Goal: Task Accomplishment & Management: Complete application form

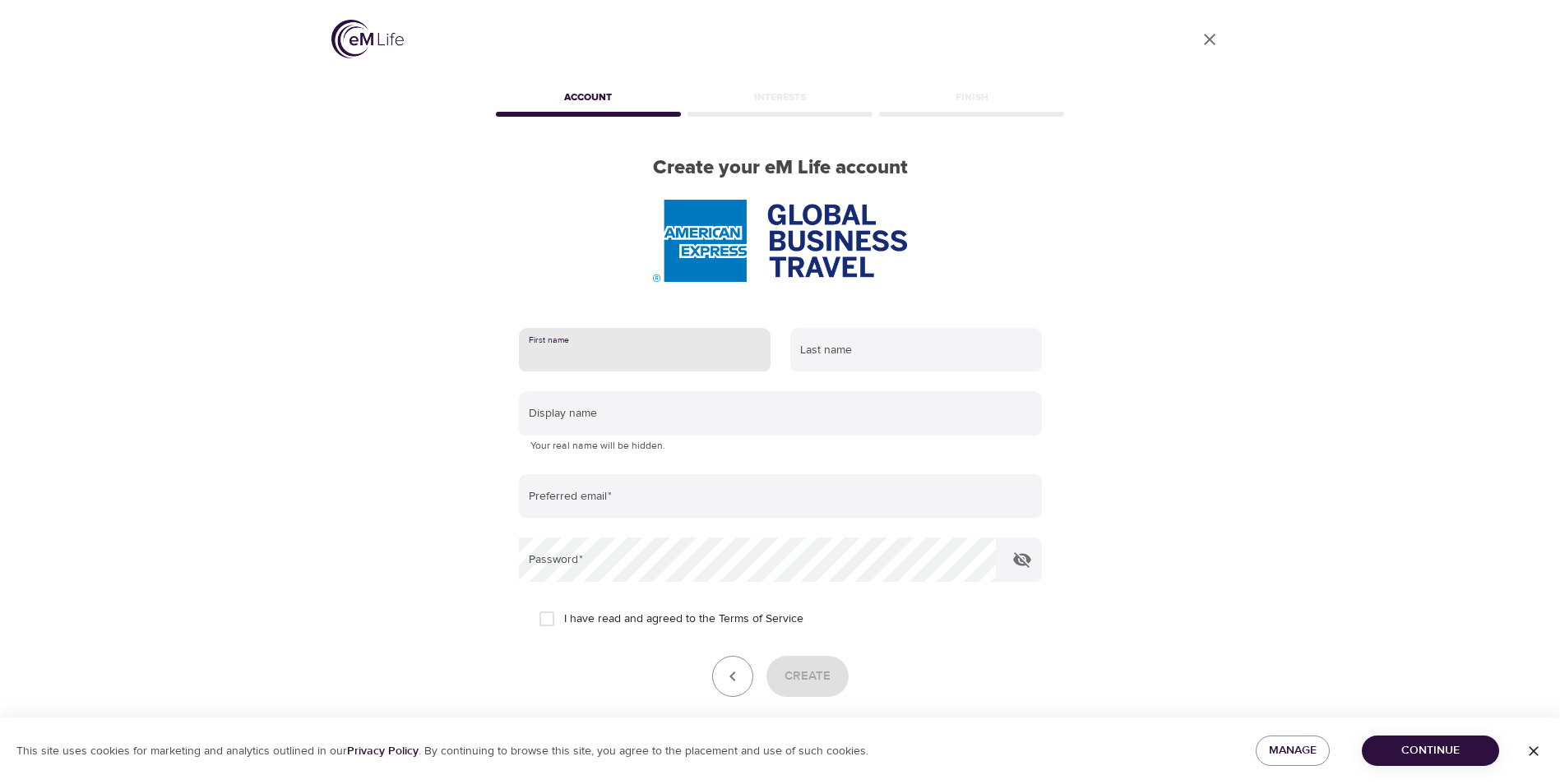
click at [634, 346] on input "text" at bounding box center [645, 350] width 252 height 44
type input "Nicki"
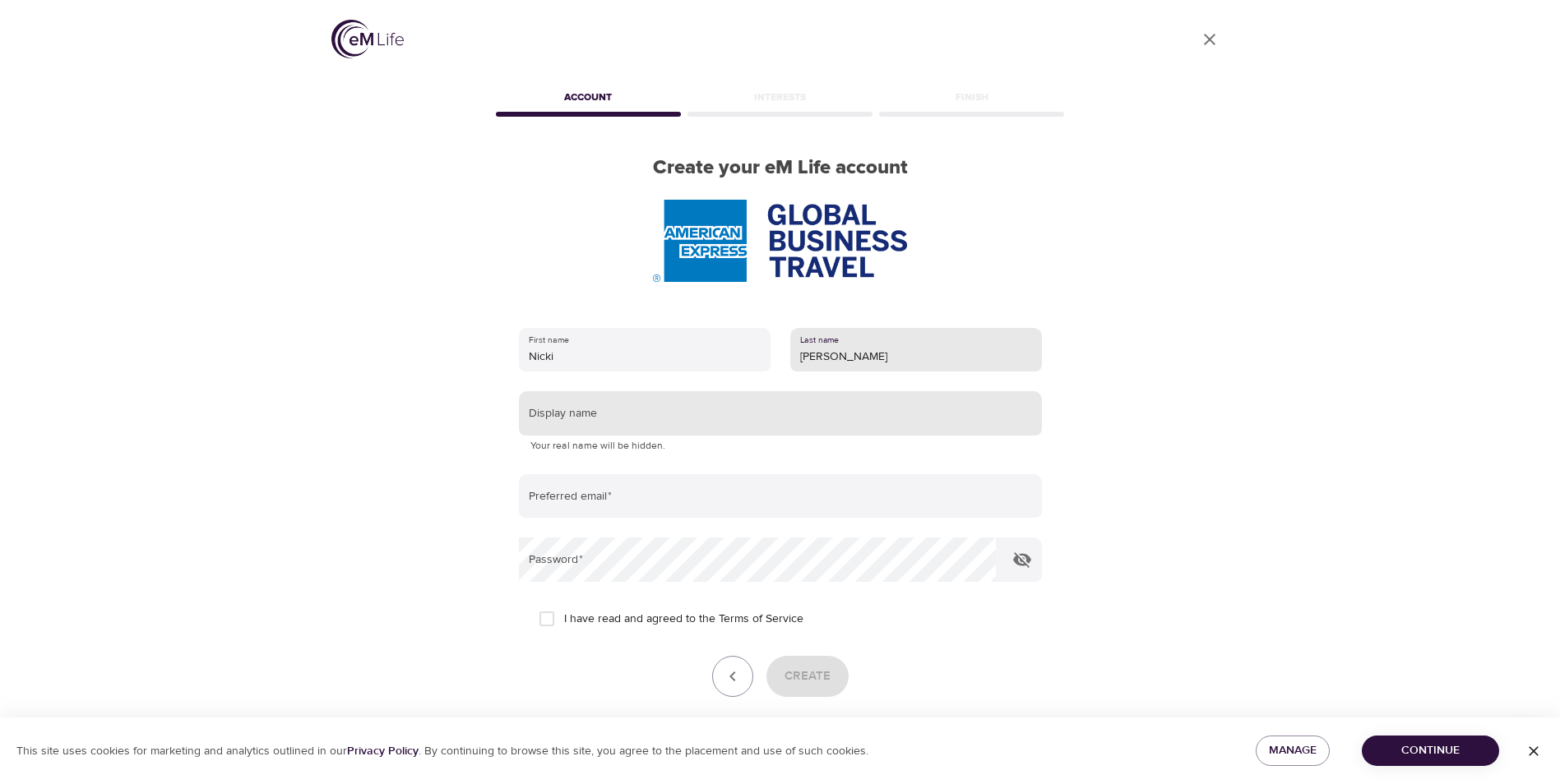
type input "[PERSON_NAME]"
click at [726, 415] on input "text" at bounding box center [780, 414] width 523 height 44
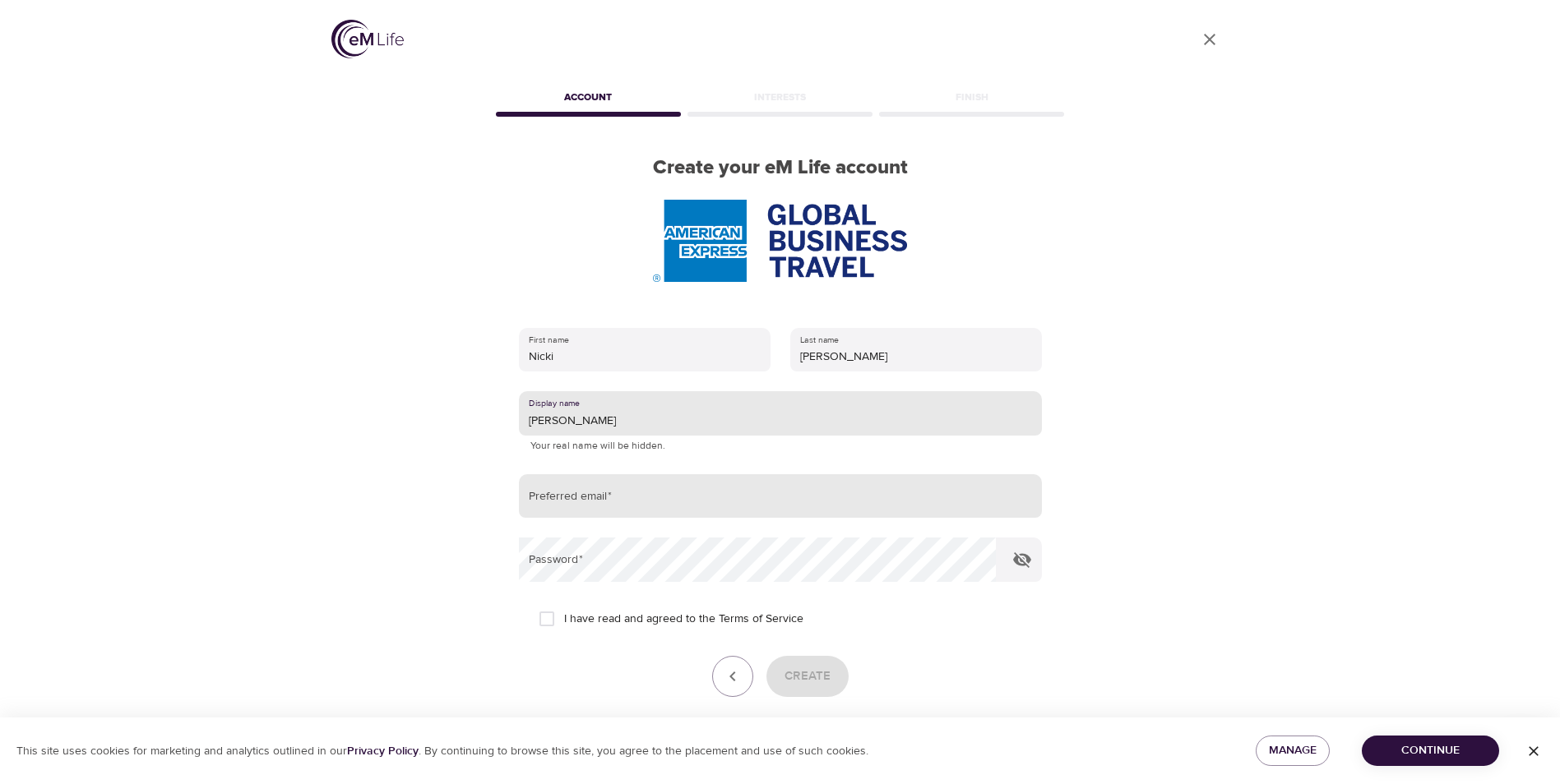
type input "[PERSON_NAME]"
click at [662, 491] on input "email" at bounding box center [780, 496] width 523 height 44
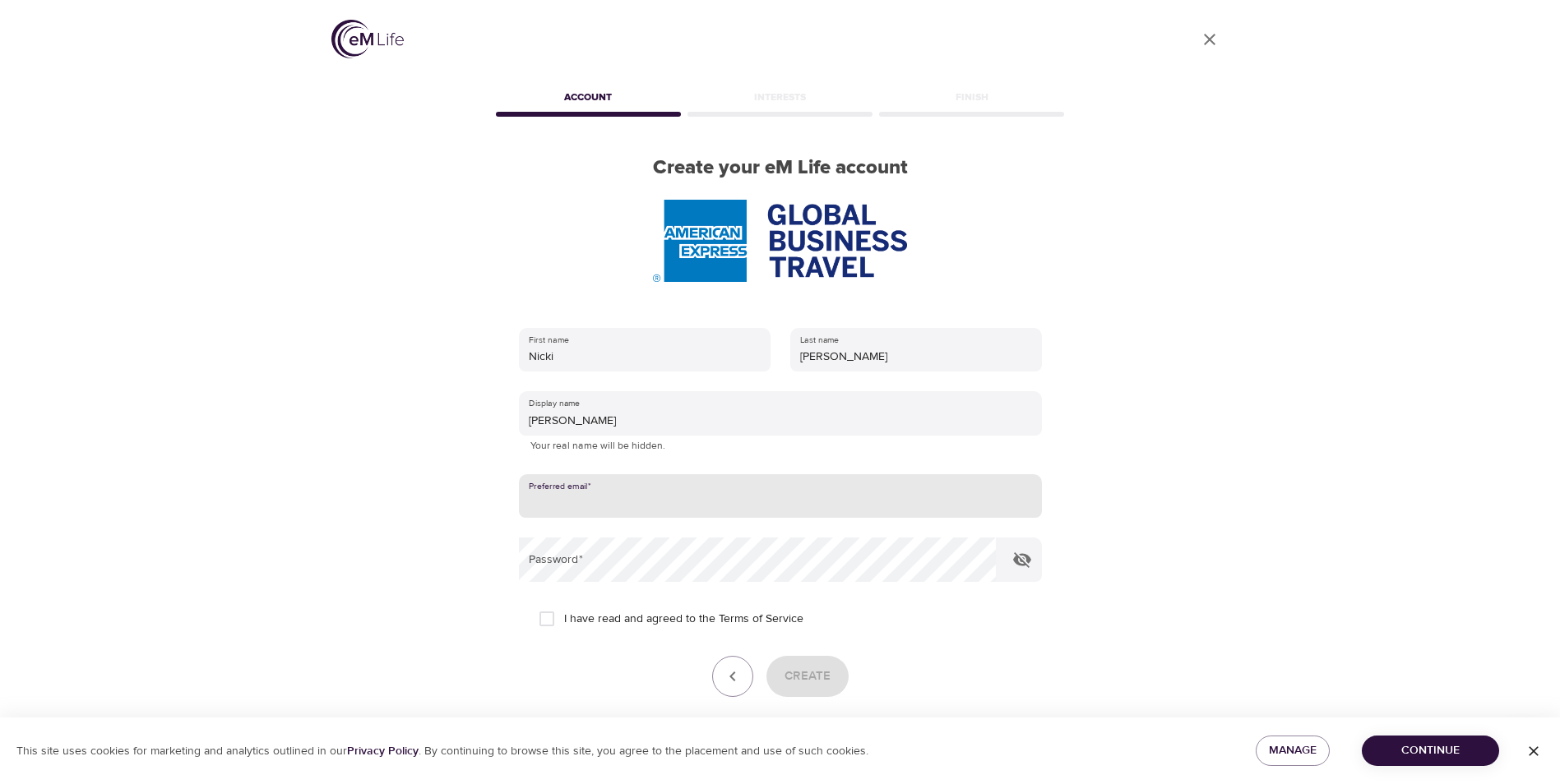
type input "[PERSON_NAME][EMAIL_ADDRESS][PERSON_NAME][DOMAIN_NAME]"
click at [542, 619] on input "I have read and agreed to the Terms of Service" at bounding box center [547, 619] width 35 height 35
checkbox input "true"
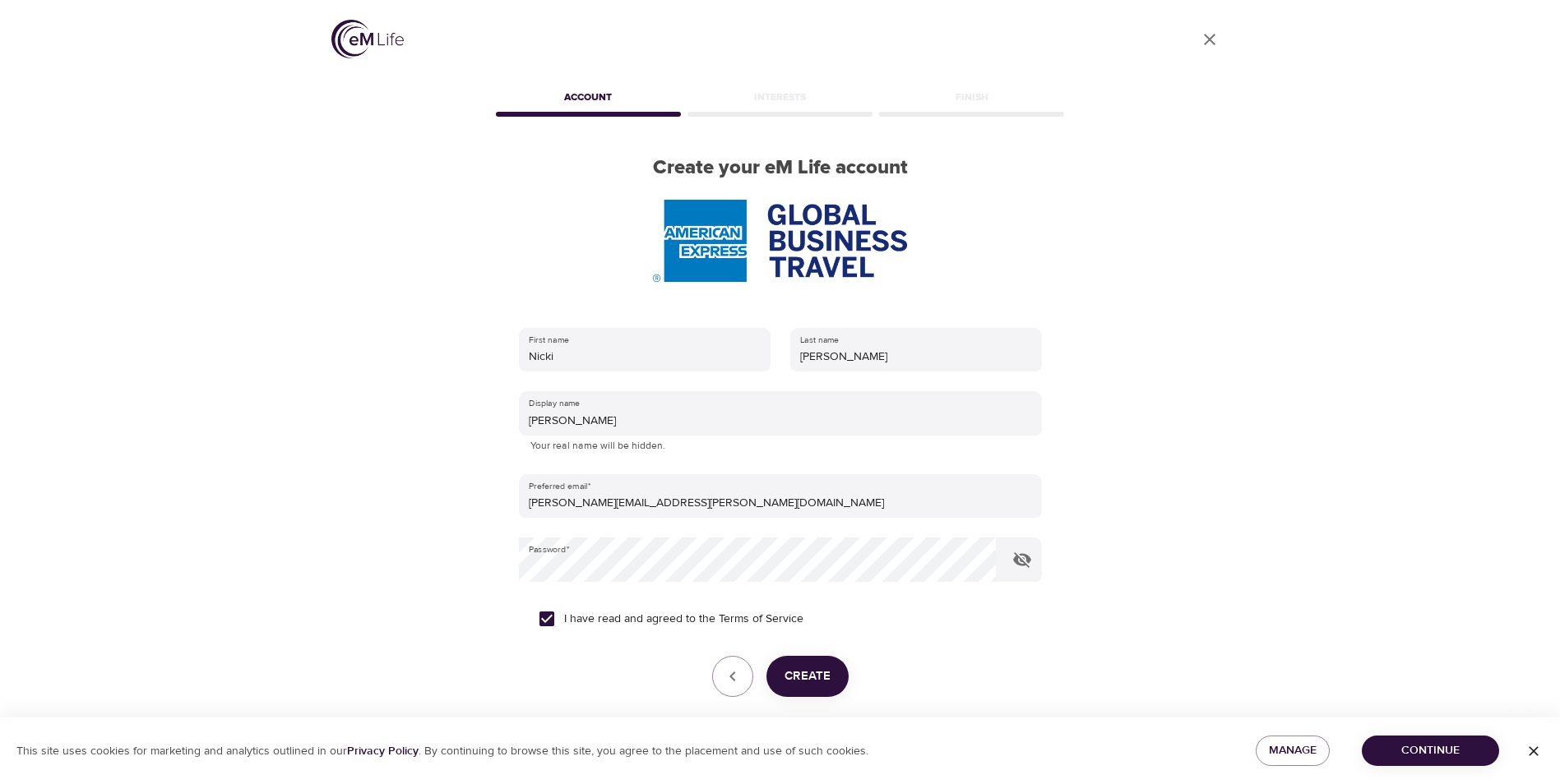
click at [813, 684] on span "Create" at bounding box center [807, 676] width 46 height 21
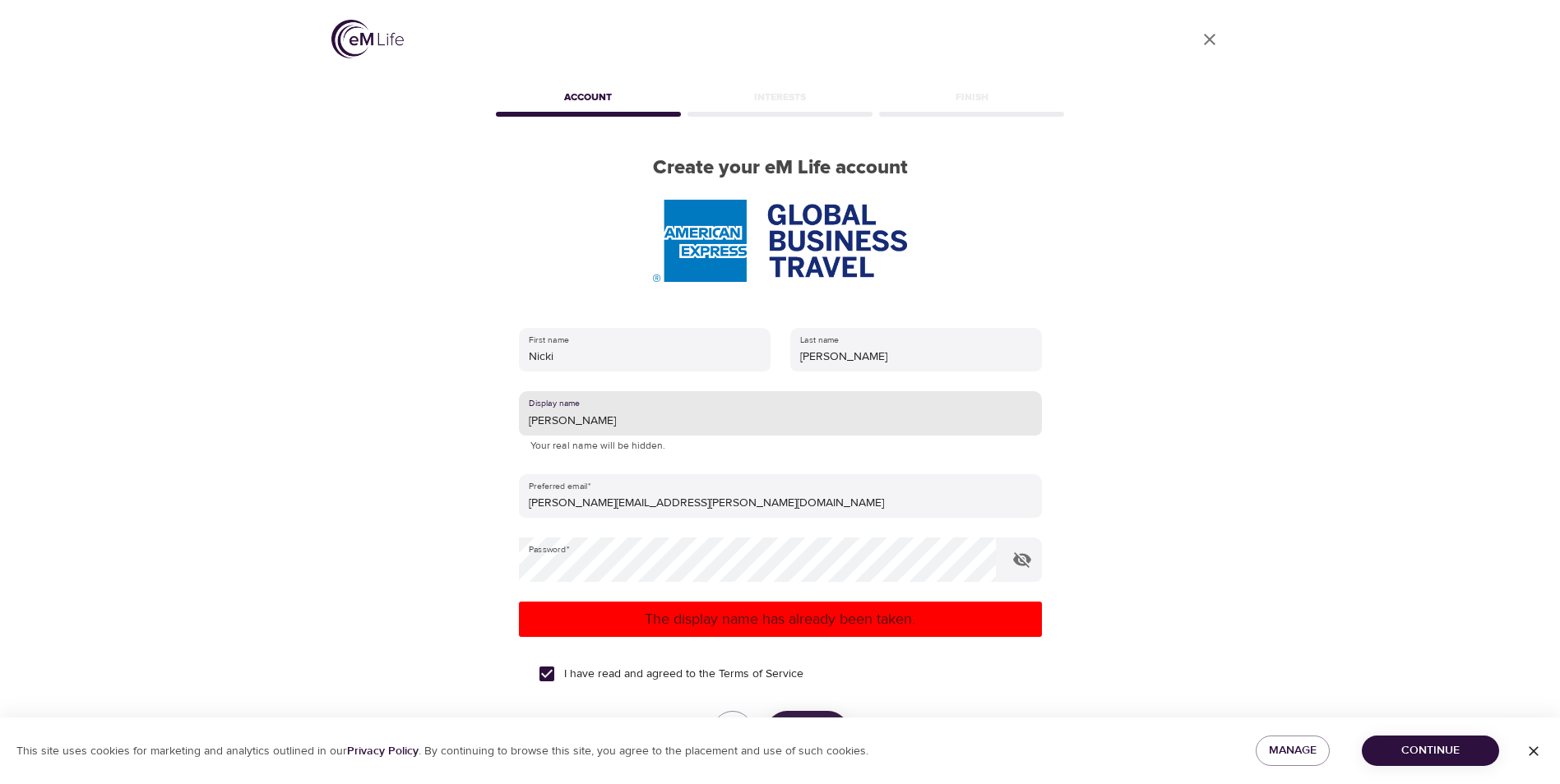
click at [626, 419] on input "[PERSON_NAME]" at bounding box center [780, 414] width 523 height 44
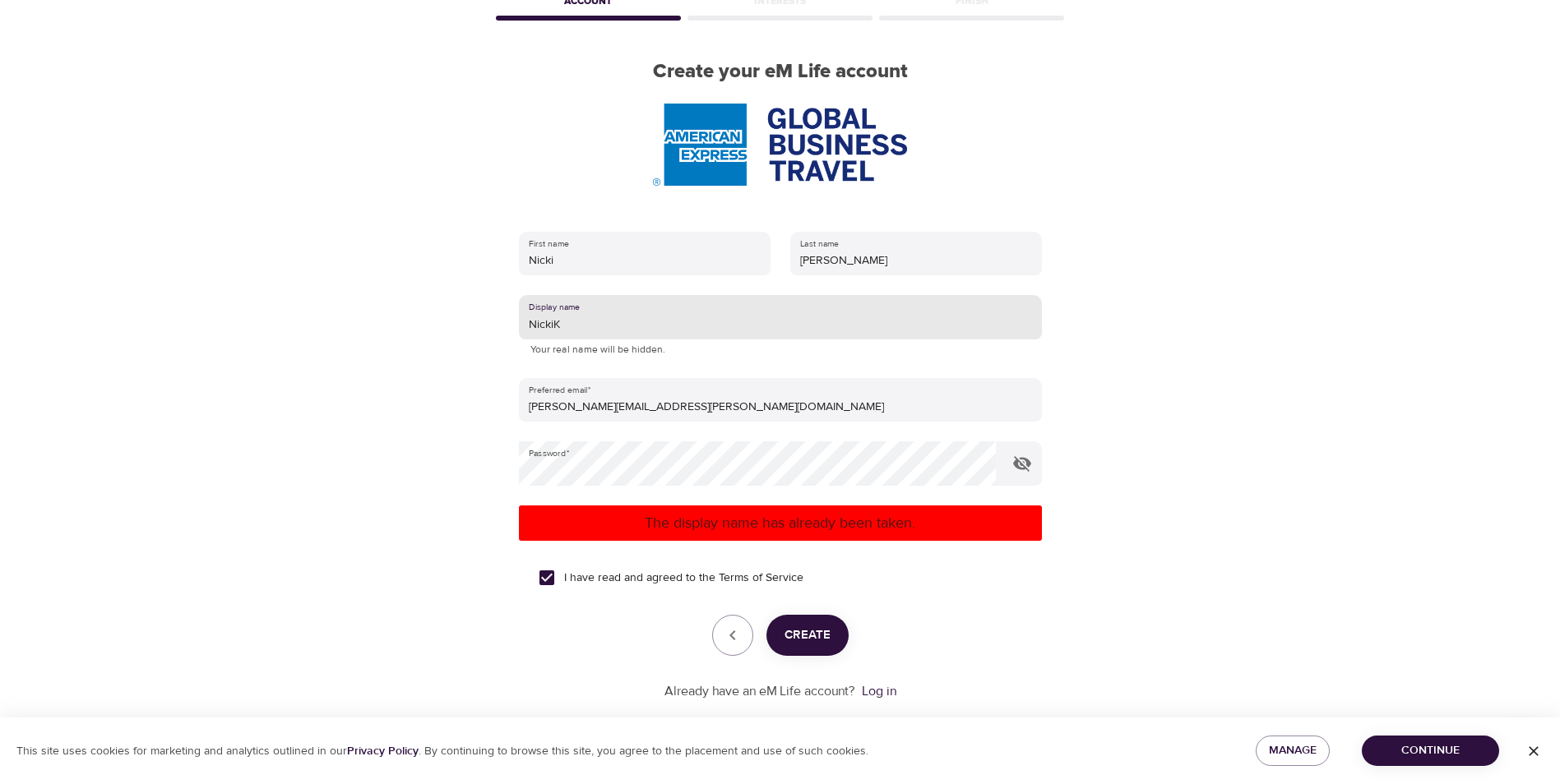
type input "NickiK"
click at [815, 633] on span "Create" at bounding box center [807, 635] width 46 height 21
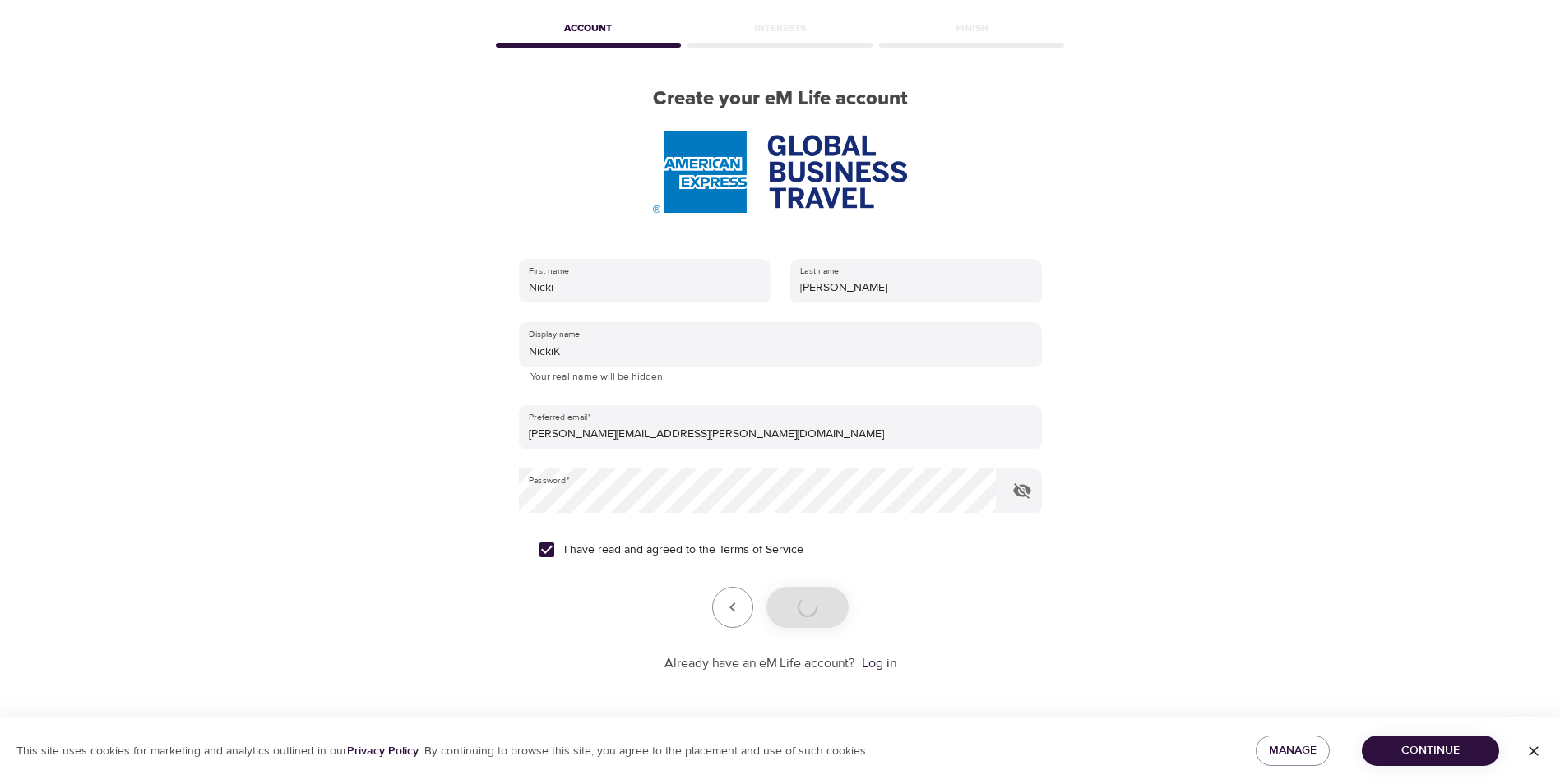
scroll to position [69, 0]
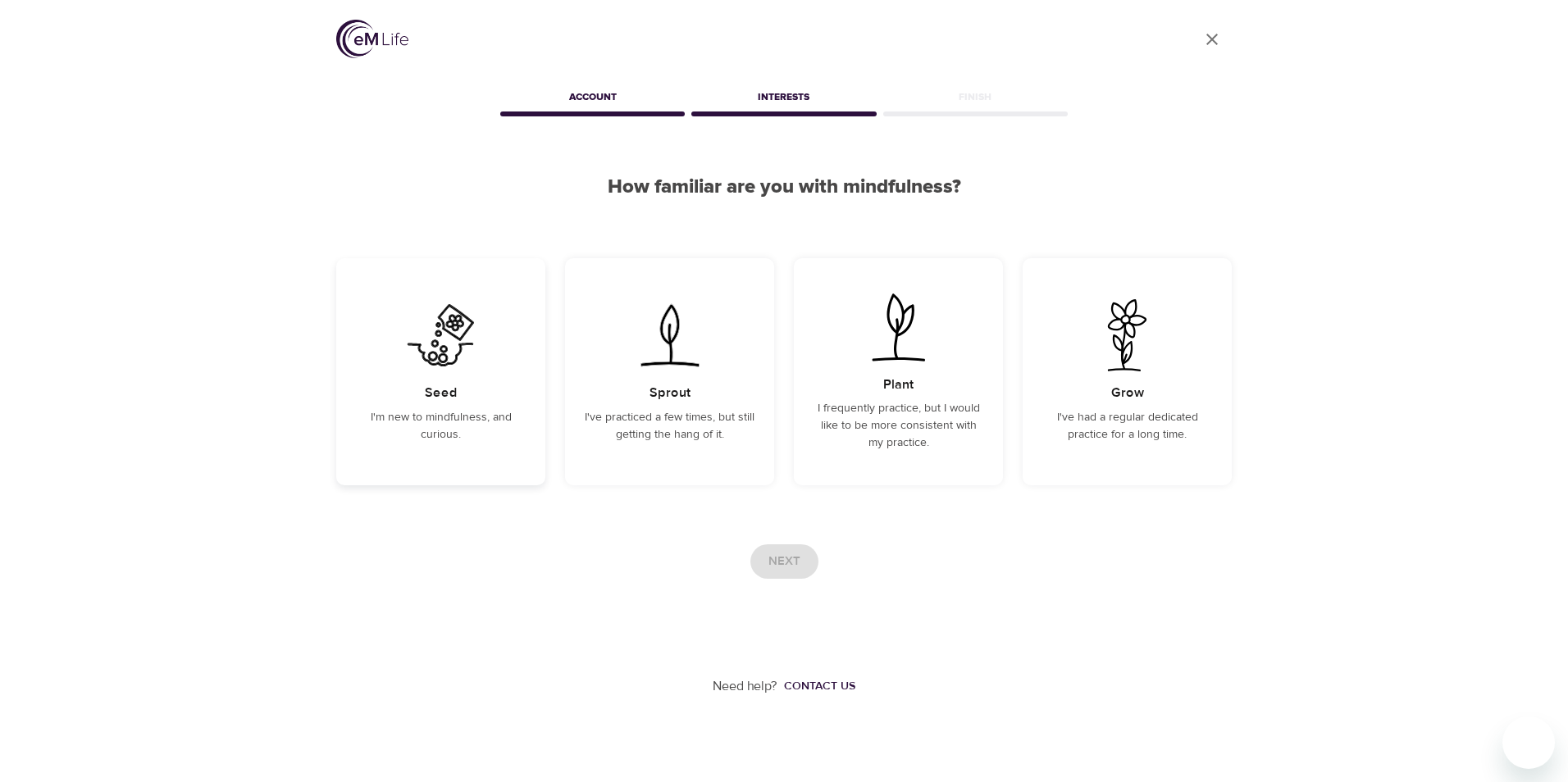
click at [511, 370] on div "Seed I'm new to mindfulness, and curious." at bounding box center [441, 372] width 209 height 228
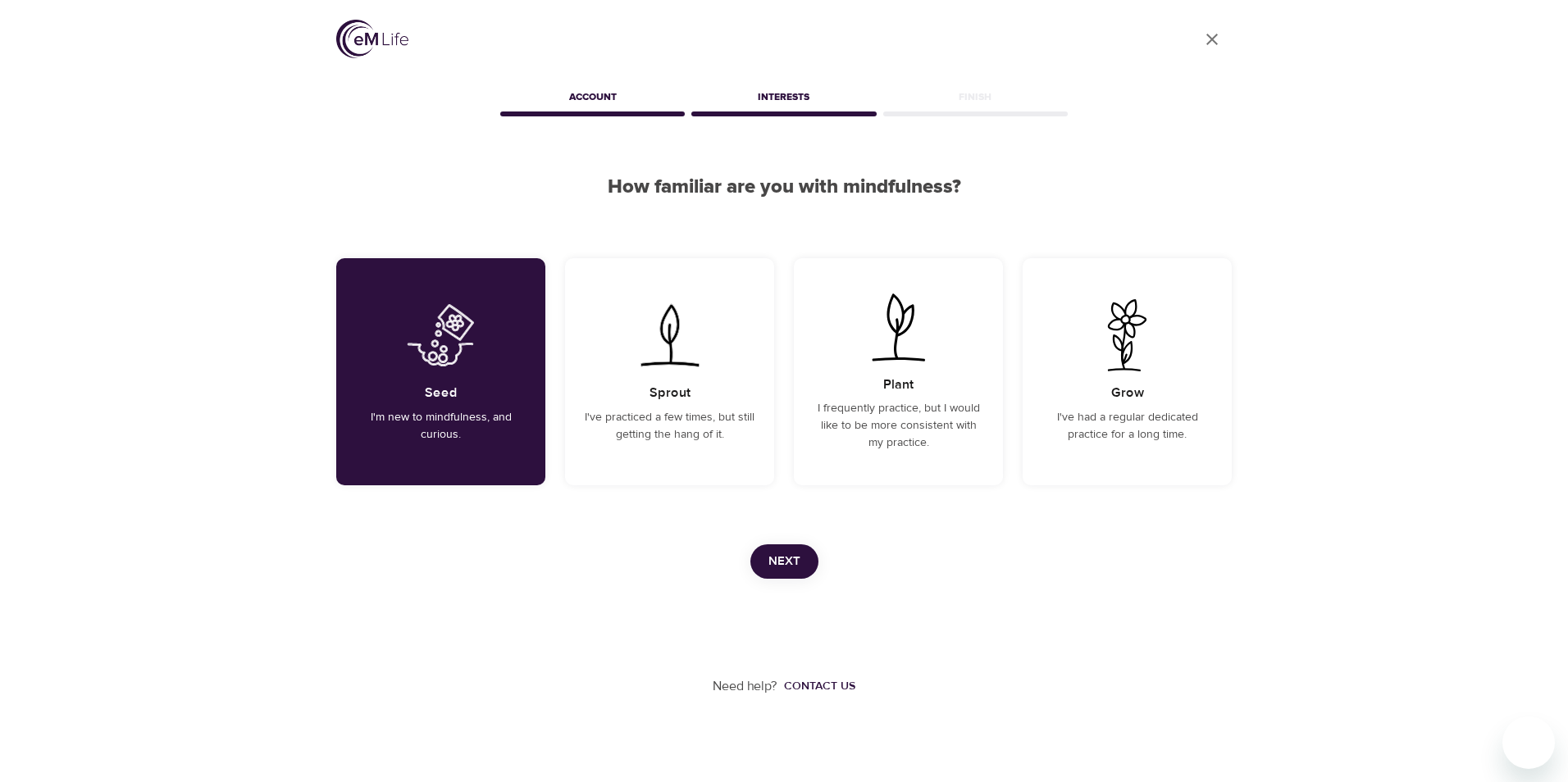
click at [798, 562] on span "Next" at bounding box center [784, 561] width 32 height 21
